Goal: Task Accomplishment & Management: Manage account settings

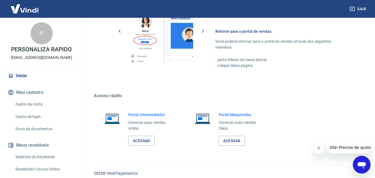
scroll to position [335, 0]
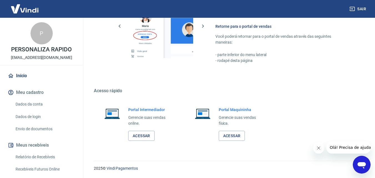
click at [39, 106] on link "Dados da conta" at bounding box center [44, 104] width 63 height 11
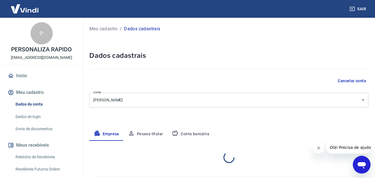
select select "RS"
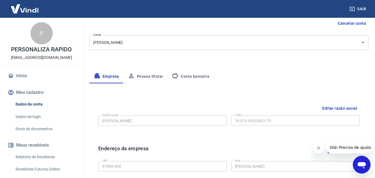
scroll to position [64, 0]
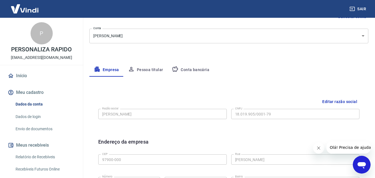
click at [153, 70] on button "Pessoa titular" at bounding box center [146, 69] width 44 height 13
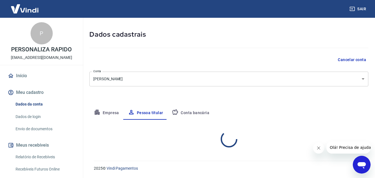
scroll to position [44, 0]
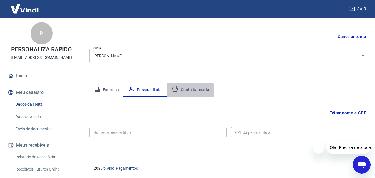
click at [189, 91] on button "Conta bancária" at bounding box center [191, 89] width 46 height 13
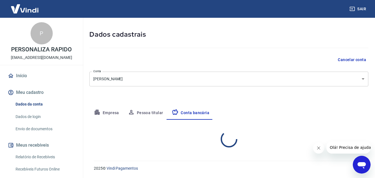
select select "1"
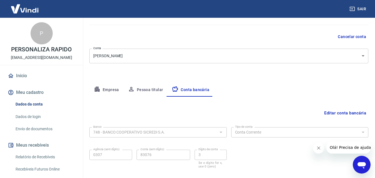
click at [144, 91] on button "Pessoa titular" at bounding box center [146, 89] width 44 height 13
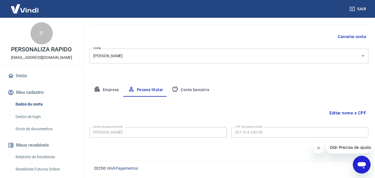
click at [110, 88] on button "Empresa" at bounding box center [106, 89] width 34 height 13
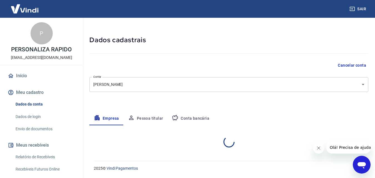
select select "RS"
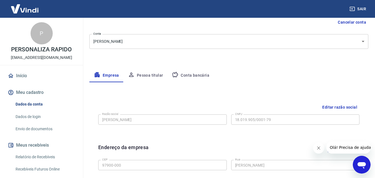
scroll to position [58, 0]
click at [335, 108] on button "Editar razão social" at bounding box center [339, 108] width 39 height 10
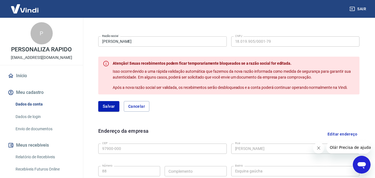
scroll to position [114, 0]
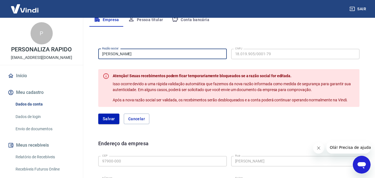
drag, startPoint x: 158, startPoint y: 54, endPoint x: 84, endPoint y: 56, distance: 73.4
click at [84, 56] on div "Meu cadastro / Dados cadastrais Dados cadastrais Cancelar conta Conta Alexandre…" at bounding box center [229, 109] width 293 height 411
type input "SILVESTRE UNIFORMES LTDA"
click at [112, 119] on button "Salvar" at bounding box center [108, 119] width 21 height 11
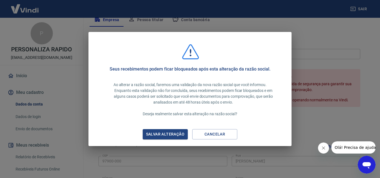
click at [174, 135] on div "Salvar alteração" at bounding box center [165, 134] width 52 height 7
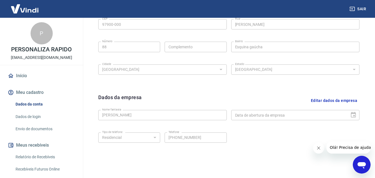
scroll to position [200, 0]
click at [353, 118] on div "Data de abertura da empresa" at bounding box center [296, 115] width 129 height 10
click at [353, 114] on div "Data de abertura da empresa" at bounding box center [296, 115] width 129 height 10
click at [325, 99] on button "Editar dados da empresa" at bounding box center [334, 100] width 51 height 14
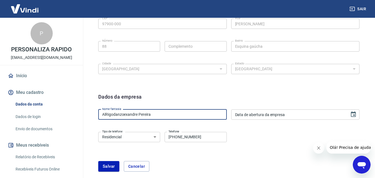
click at [161, 111] on input "AlRigodanzoexandre Pereira" at bounding box center [162, 115] width 129 height 10
type input "A"
type input "PERSONALIZA RÁPIDO"
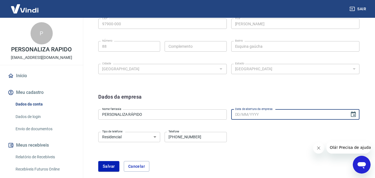
click at [259, 115] on input "Data de abertura da empresa" at bounding box center [289, 115] width 115 height 10
type input "29/04/2013"
click at [154, 138] on select "Residencial Comercial" at bounding box center [129, 137] width 62 height 10
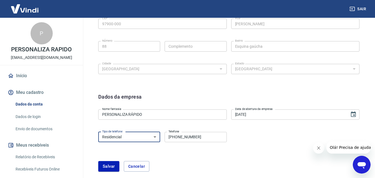
select select "business"
click at [98, 132] on select "Residencial Comercial" at bounding box center [129, 137] width 62 height 10
click at [107, 165] on button "Salvar" at bounding box center [108, 166] width 21 height 11
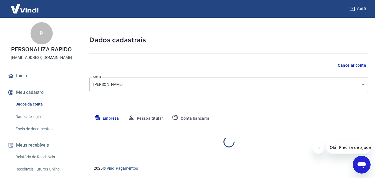
select select "RS"
select select "business"
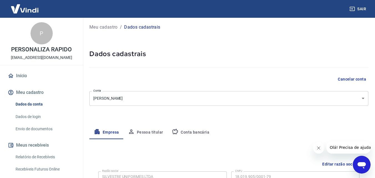
scroll to position [0, 0]
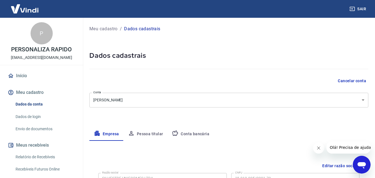
click at [364, 97] on body "Sair P PERSONALIZA RAPIDO malhariasilvestre@yahoo.com.br Início Meu cadastro Da…" at bounding box center [187, 89] width 375 height 178
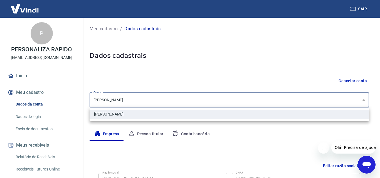
click at [364, 97] on div at bounding box center [190, 89] width 380 height 178
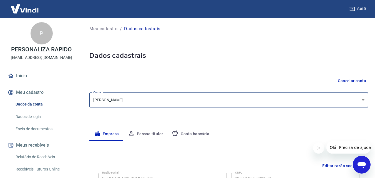
click at [156, 133] on button "Pessoa titular" at bounding box center [146, 134] width 44 height 13
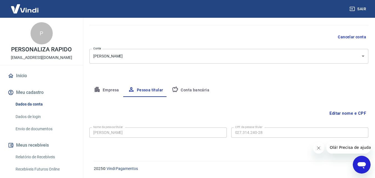
scroll to position [44, 0]
click at [188, 90] on button "Conta bancária" at bounding box center [191, 89] width 46 height 13
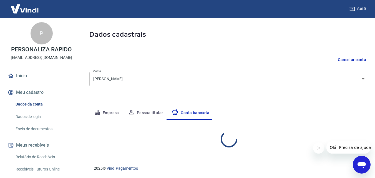
select select "1"
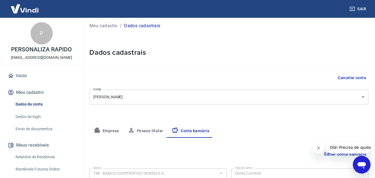
scroll to position [0, 0]
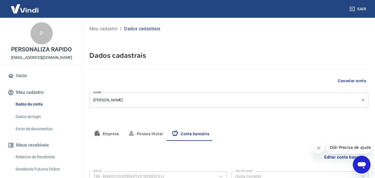
click at [142, 131] on button "Pessoa titular" at bounding box center [146, 134] width 44 height 13
click at [104, 133] on button "Empresa" at bounding box center [106, 134] width 34 height 13
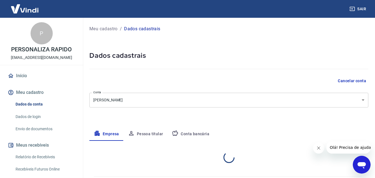
select select "RS"
select select "business"
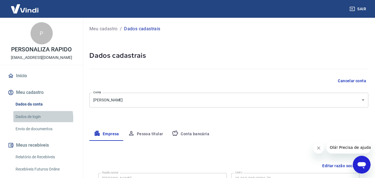
click at [33, 118] on link "Dados de login" at bounding box center [44, 116] width 63 height 11
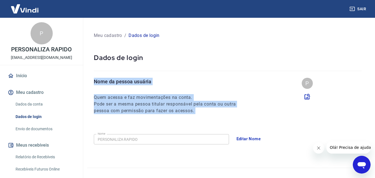
drag, startPoint x: 375, startPoint y: 75, endPoint x: 376, endPoint y: 78, distance: 3.1
click at [375, 78] on html "Sair P PERSONALIZA RAPIDO malhariasilvestre@yahoo.com.br Início Meu cadastro Da…" at bounding box center [187, 89] width 375 height 178
click at [360, 68] on div at bounding box center [228, 66] width 268 height 9
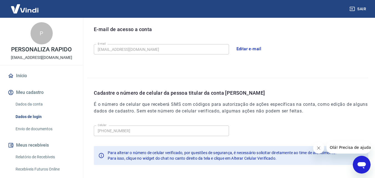
scroll to position [178, 0]
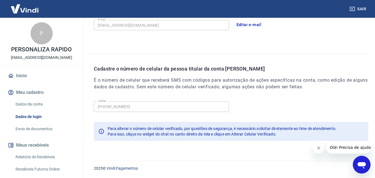
click at [36, 156] on link "Relatório de Recebíveis" at bounding box center [44, 156] width 63 height 11
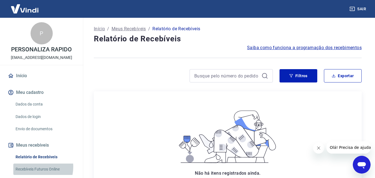
click at [34, 167] on link "Recebíveis Futuros Online" at bounding box center [44, 169] width 63 height 11
